Goal: Task Accomplishment & Management: Manage account settings

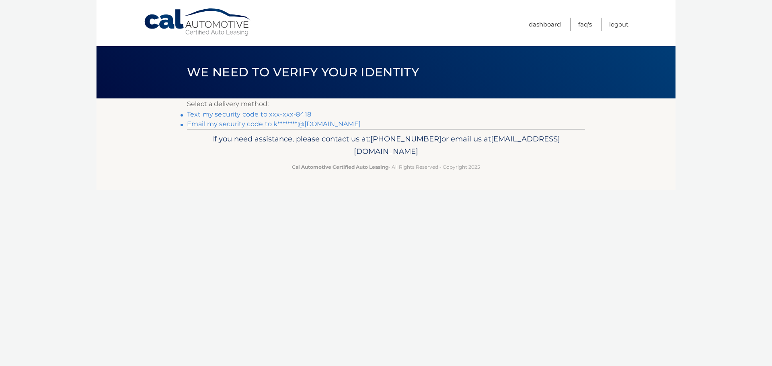
click at [286, 125] on link "Email my security code to k********@gmail.com" at bounding box center [274, 124] width 174 height 8
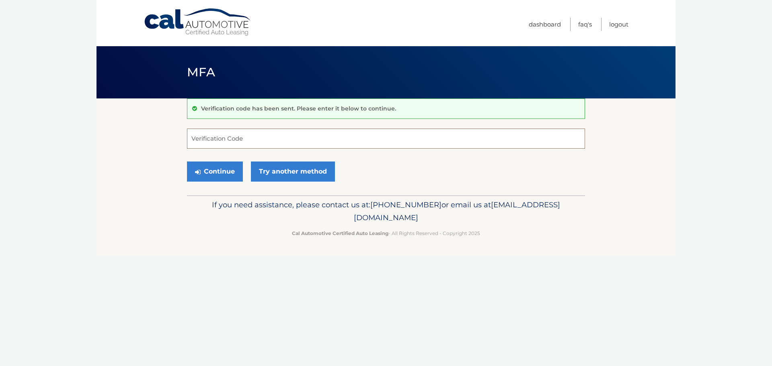
click at [317, 134] on input "Verification Code" at bounding box center [386, 139] width 398 height 20
type input "704076"
click at [216, 174] on button "Continue" at bounding box center [215, 172] width 56 height 20
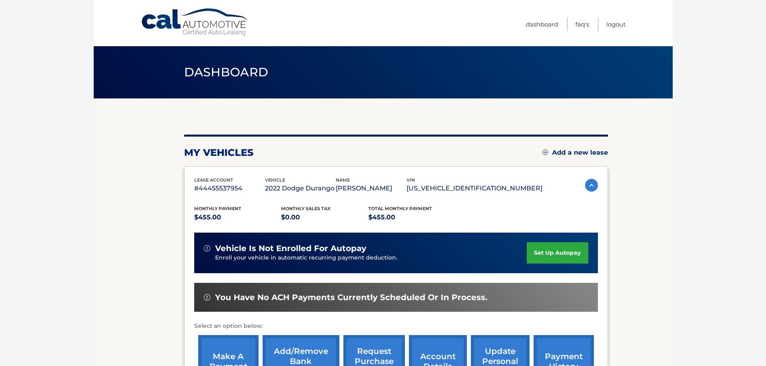
click at [547, 248] on link "set up autopay" at bounding box center [557, 252] width 61 height 21
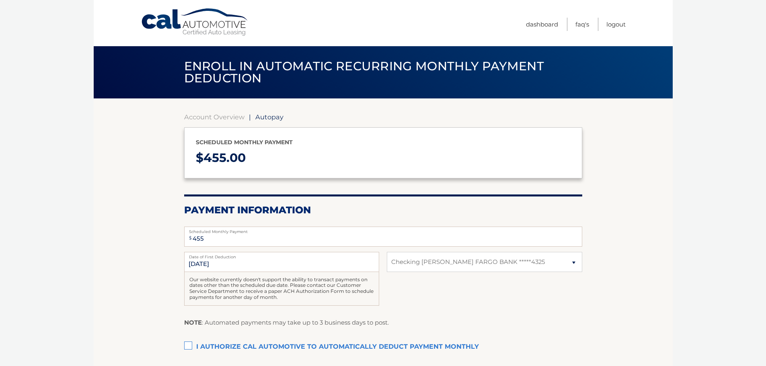
select select "MmIwNWMxY2ItNTdmYi00M2ExLTliOGEtM2I0MGJjMmI2ZGVi"
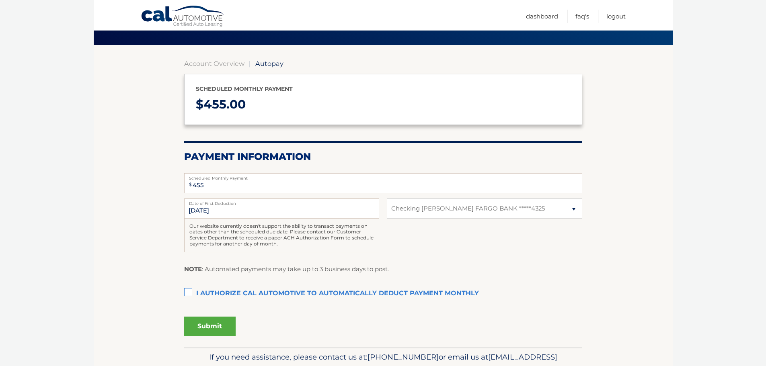
scroll to position [54, 0]
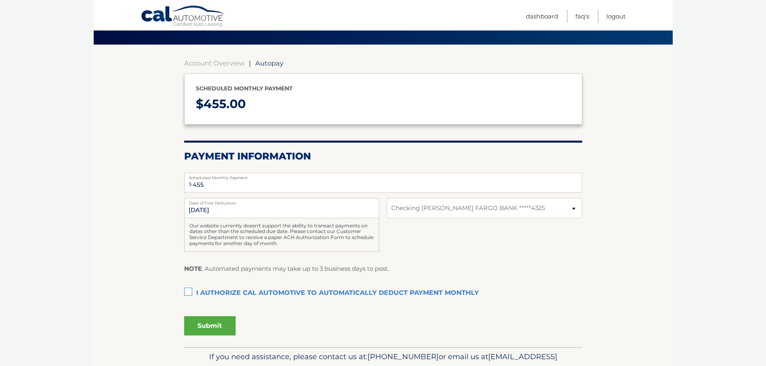
click at [217, 58] on div "Account Overview | Autopay Scheduled monthly payment $ 455.00 Payment Informati…" at bounding box center [383, 196] width 398 height 303
click at [217, 62] on link "Account Overview" at bounding box center [214, 63] width 60 height 8
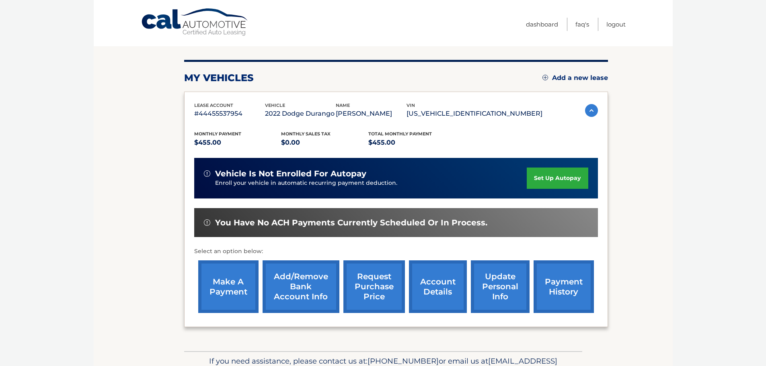
scroll to position [76, 0]
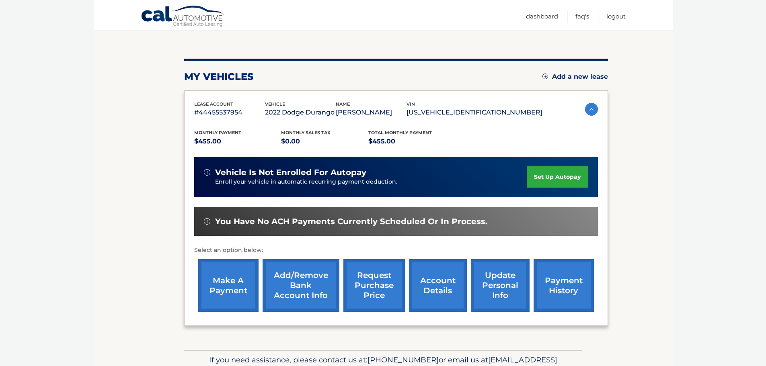
click at [207, 288] on link "make a payment" at bounding box center [228, 285] width 60 height 53
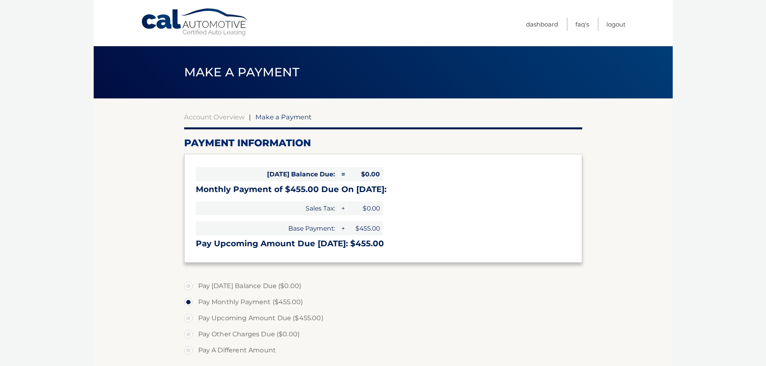
select select "MmIwNWMxY2ItNTdmYi00M2ExLTliOGEtM2I0MGJjMmI2ZGVi"
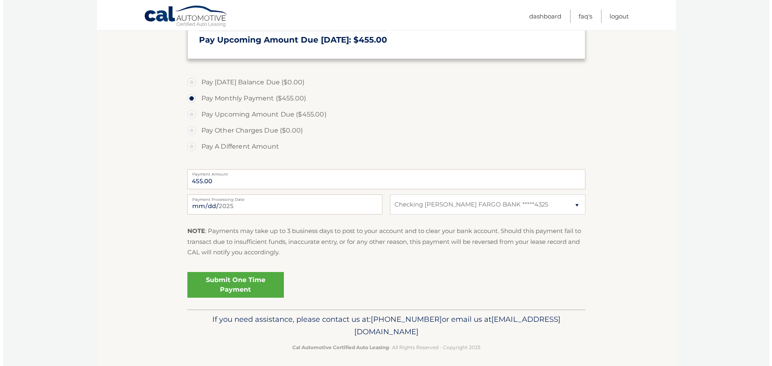
scroll to position [205, 0]
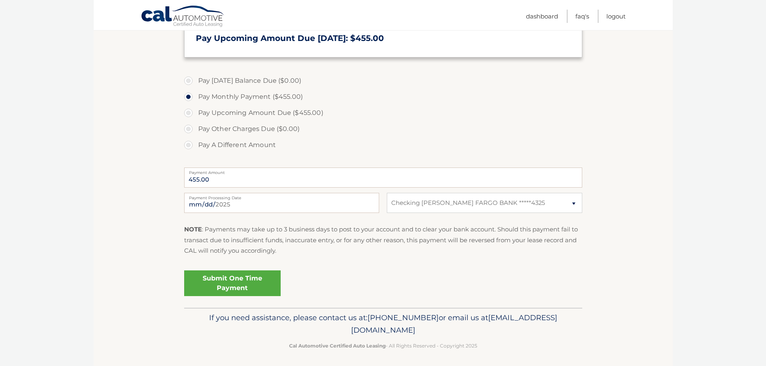
click at [253, 284] on link "Submit One Time Payment" at bounding box center [232, 284] width 96 height 26
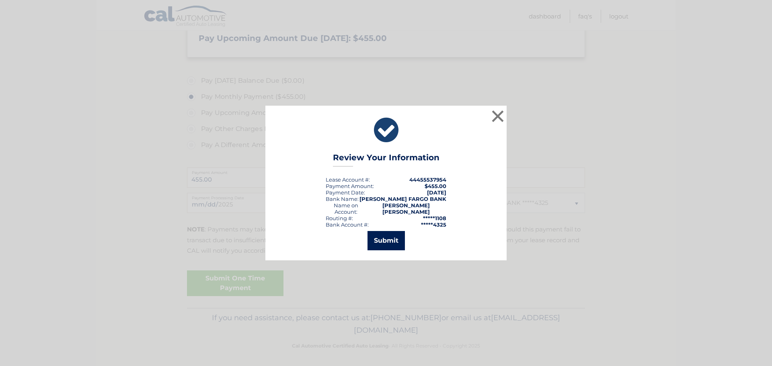
click at [391, 239] on button "Submit" at bounding box center [385, 240] width 37 height 19
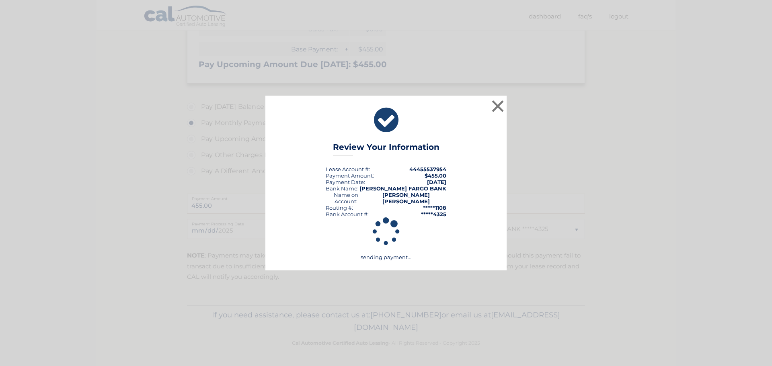
scroll to position [179, 0]
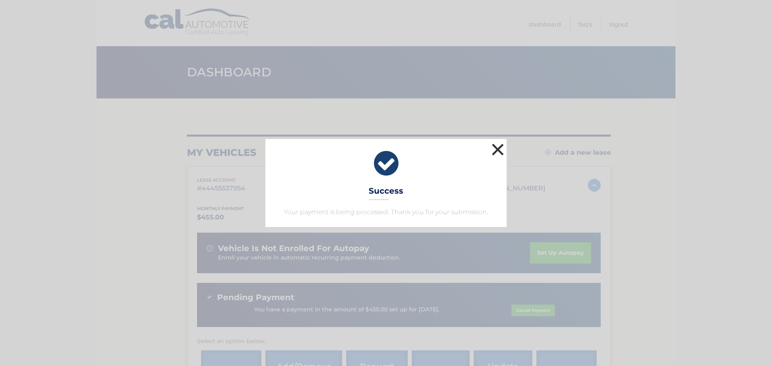
click at [497, 147] on button "×" at bounding box center [498, 149] width 16 height 16
